Goal: Task Accomplishment & Management: Use online tool/utility

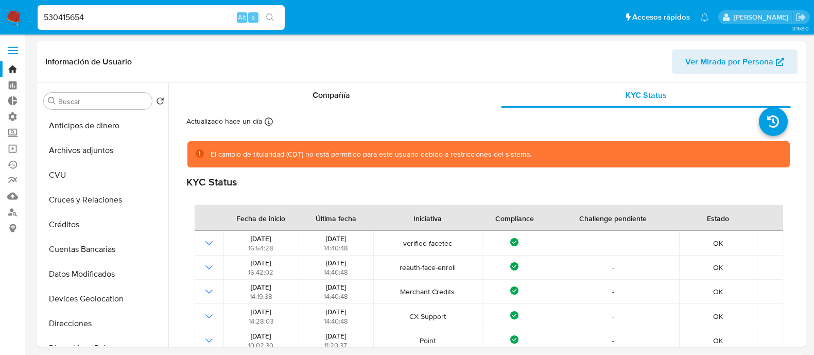
select select "10"
click at [13, 13] on img at bounding box center [14, 18] width 18 height 18
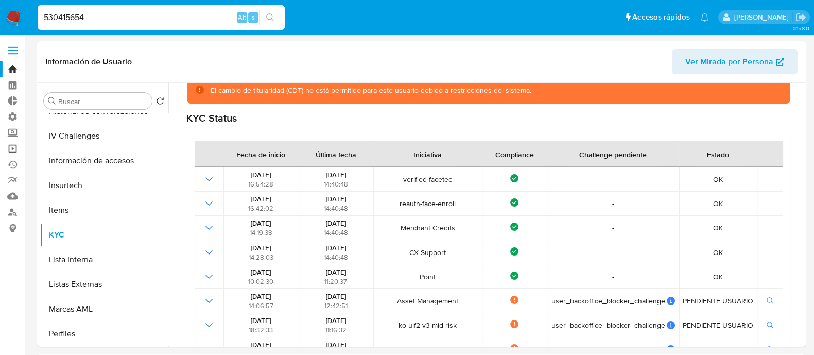
click at [15, 148] on link "Operaciones masivas" at bounding box center [61, 149] width 123 height 16
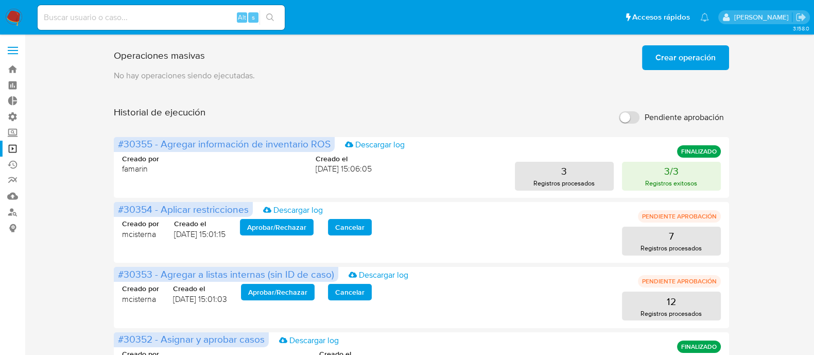
click at [678, 53] on span "Crear operación" at bounding box center [685, 57] width 60 height 23
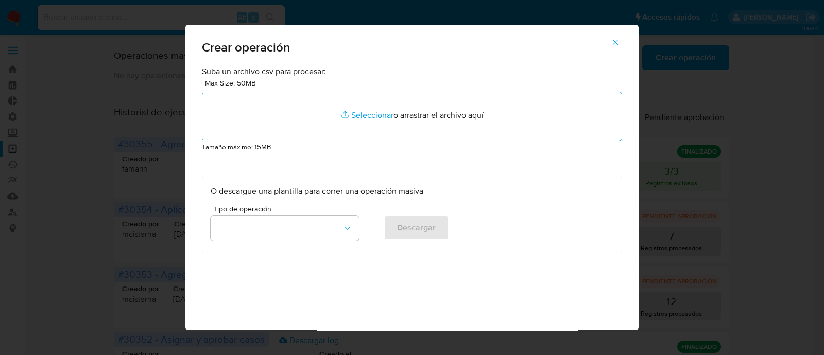
click at [245, 243] on div "Tipo de operación" at bounding box center [285, 225] width 148 height 40
click at [258, 231] on button "button" at bounding box center [285, 228] width 148 height 25
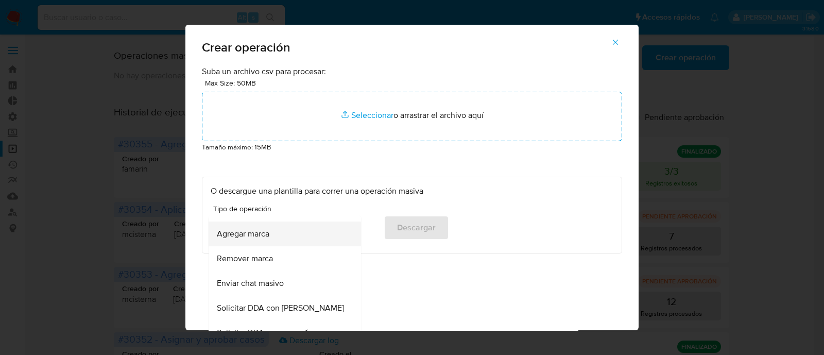
scroll to position [450, 0]
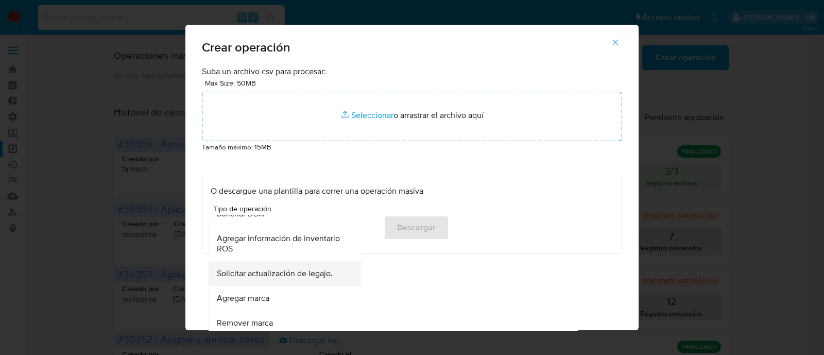
click at [293, 282] on div "Solicitar actualización de legajo." at bounding box center [282, 273] width 130 height 25
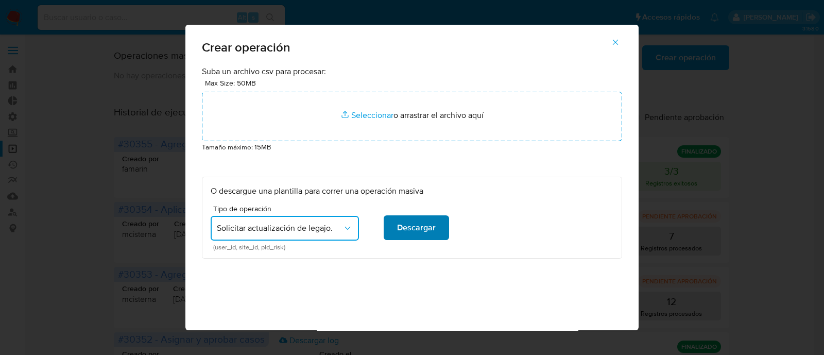
click at [412, 224] on span "Descargar" at bounding box center [416, 227] width 39 height 23
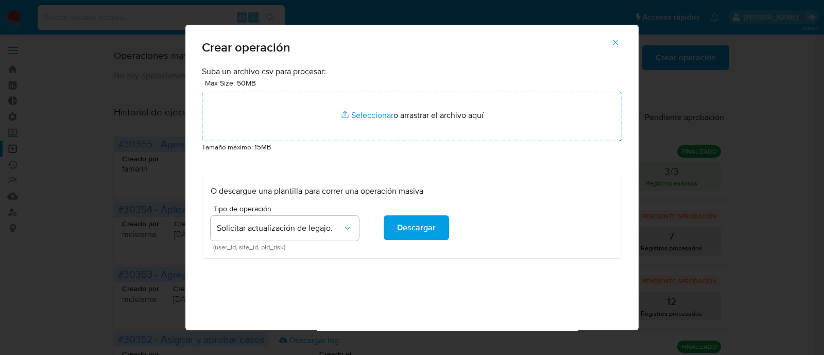
click at [618, 41] on icon "button" at bounding box center [615, 42] width 9 height 9
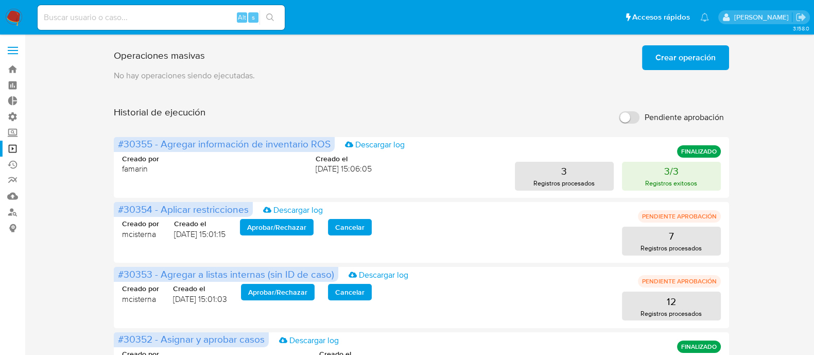
click at [700, 55] on span "Crear operación" at bounding box center [685, 57] width 60 height 23
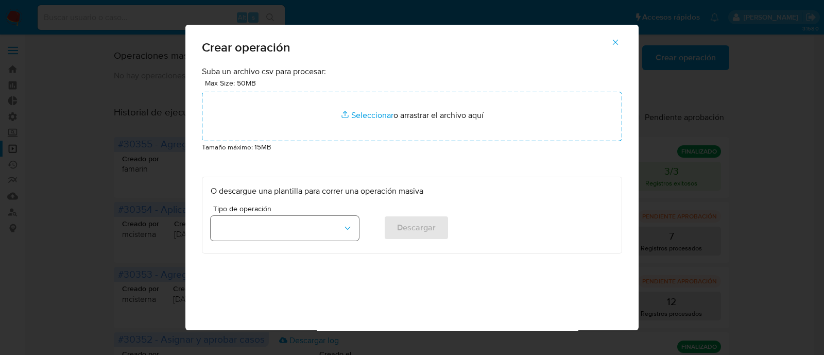
click at [321, 235] on button "button" at bounding box center [285, 228] width 148 height 25
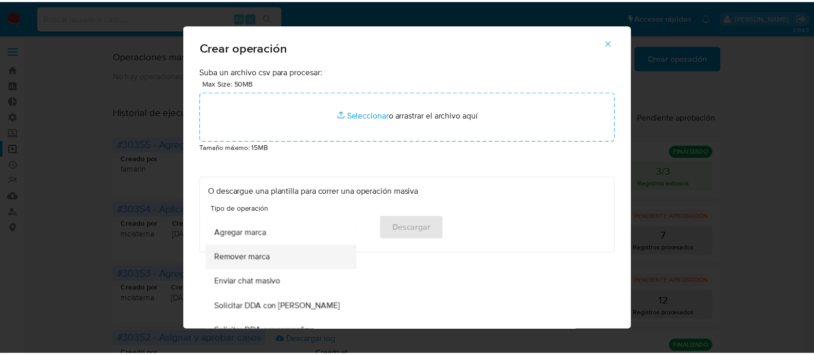
scroll to position [451, 0]
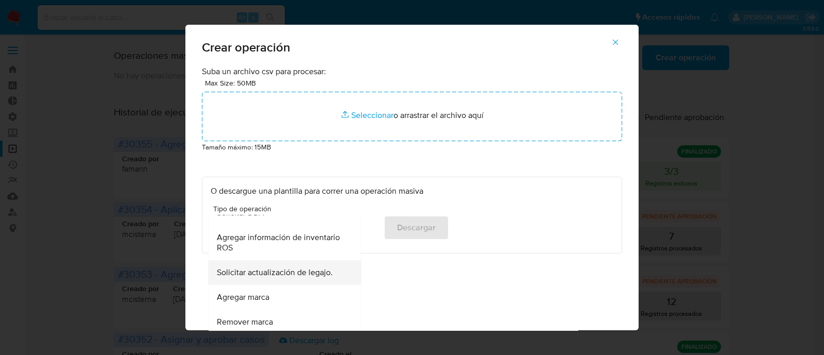
click at [270, 277] on span "Solicitar actualización de legajo." at bounding box center [275, 272] width 116 height 10
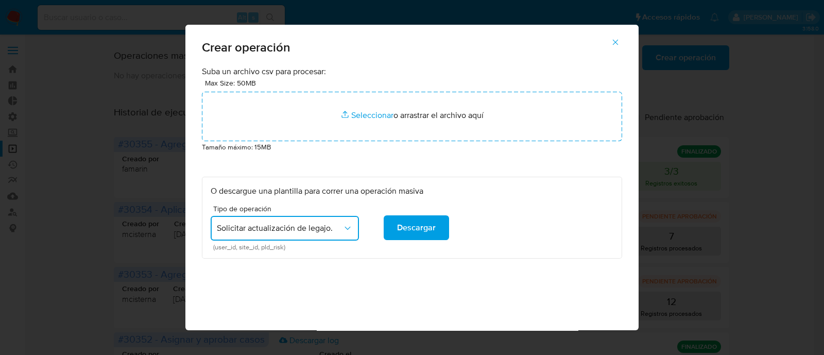
click at [543, 293] on div "Suba un archivo csv para procesar: Max Size: 50MB Seleccionar archivos Seleccio…" at bounding box center [411, 218] width 453 height 305
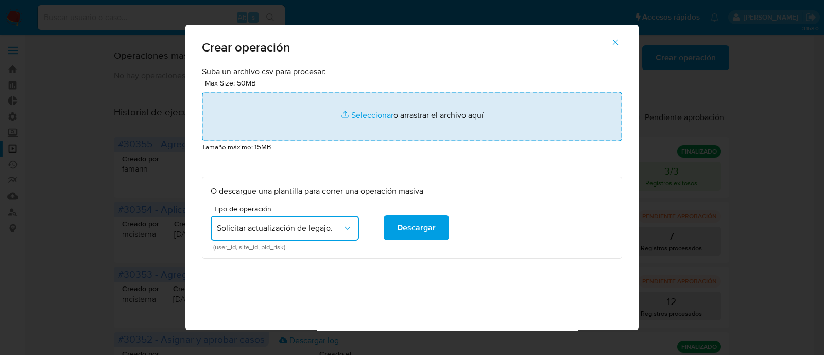
click at [370, 112] on input "file" at bounding box center [412, 116] width 420 height 49
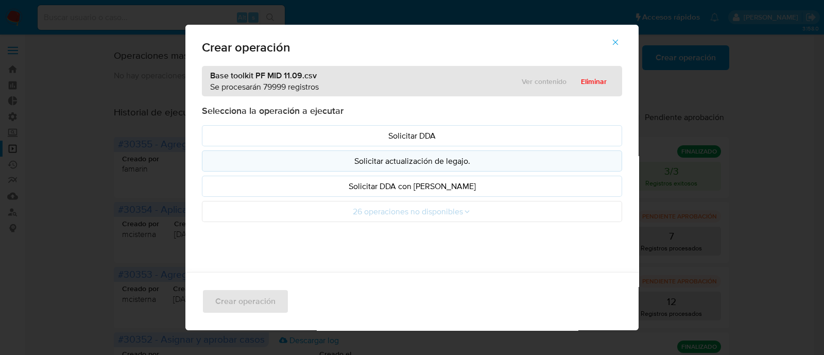
click at [432, 166] on p "Solicitar actualización de legajo." at bounding box center [412, 161] width 403 height 12
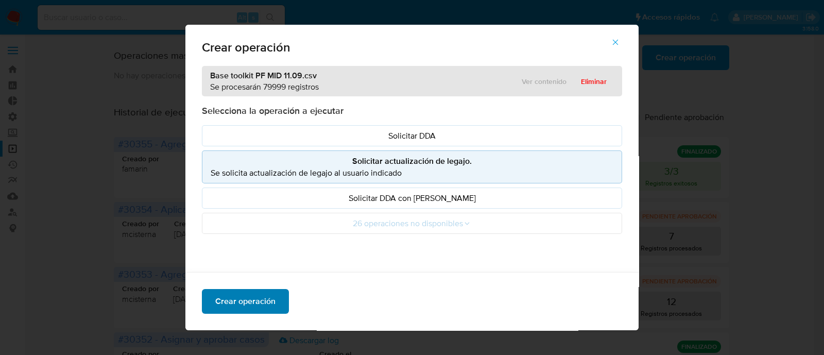
click at [266, 298] on span "Crear operación" at bounding box center [245, 301] width 60 height 23
